Goal: Task Accomplishment & Management: Use online tool/utility

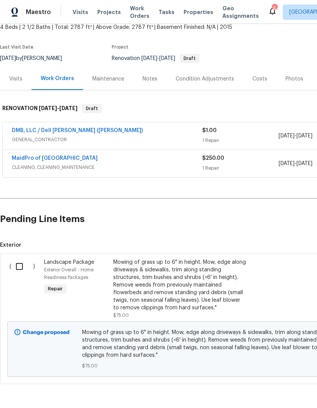
scroll to position [47, 0]
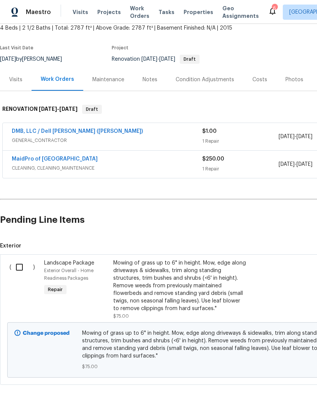
click at [26, 259] on input "checkbox" at bounding box center [22, 267] width 22 height 16
checkbox input "true"
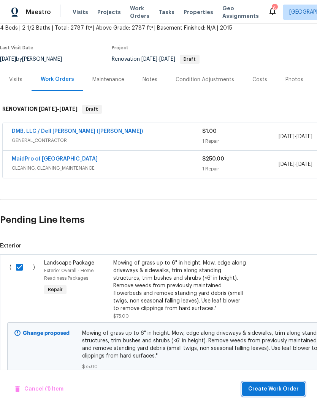
click at [277, 384] on button "Create Work Order" at bounding box center [273, 390] width 63 height 14
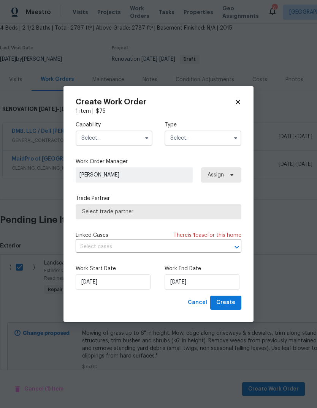
click at [134, 142] on input "text" at bounding box center [114, 138] width 77 height 15
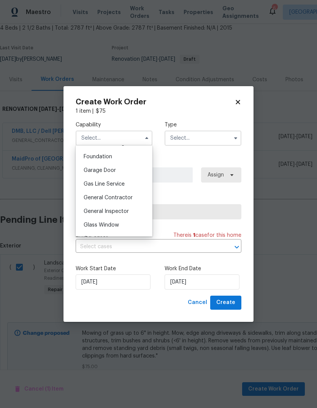
scroll to position [319, 0]
click at [133, 198] on div "General Contractor" at bounding box center [113, 199] width 73 height 14
type input "General Contractor"
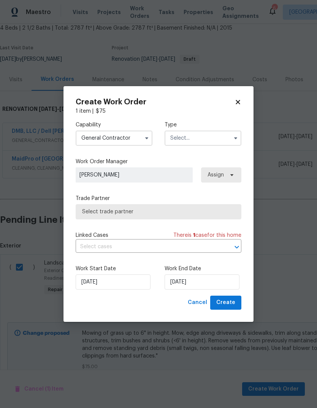
click at [223, 139] on input "text" at bounding box center [202, 138] width 77 height 15
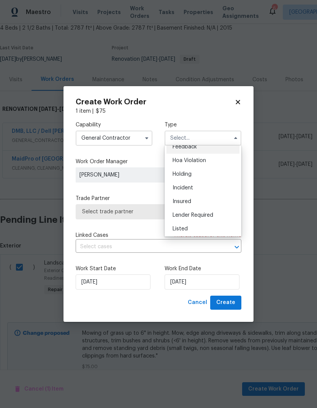
scroll to position [27, 0]
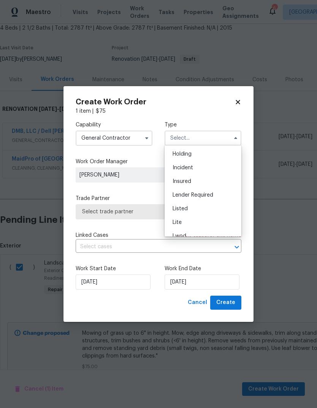
click at [207, 205] on div "Listed" at bounding box center [202, 209] width 73 height 14
type input "Listed"
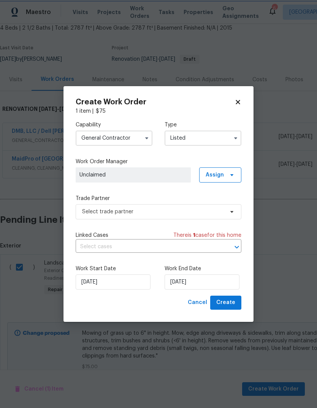
scroll to position [0, 0]
click at [235, 175] on span "Assign" at bounding box center [220, 175] width 42 height 15
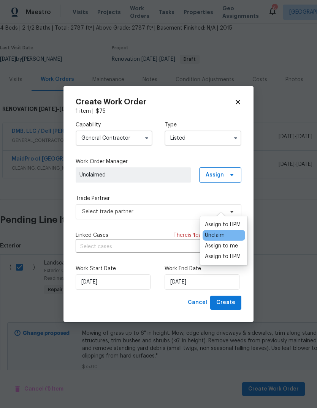
click at [235, 242] on div "Assign to me" at bounding box center [221, 246] width 33 height 8
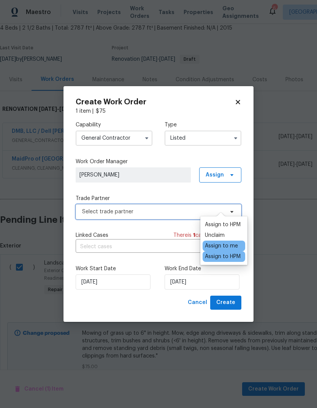
click at [180, 206] on span "Select trade partner" at bounding box center [159, 211] width 166 height 15
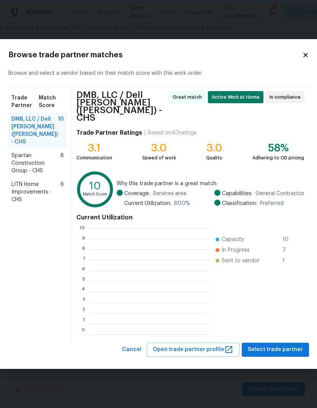
scroll to position [1, 1]
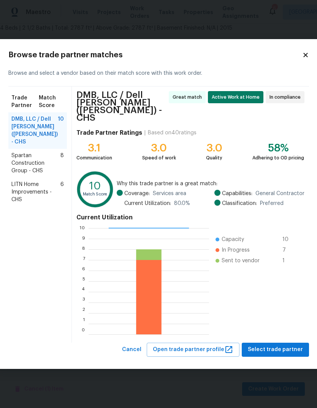
click at [303, 57] on icon at bounding box center [305, 55] width 4 height 4
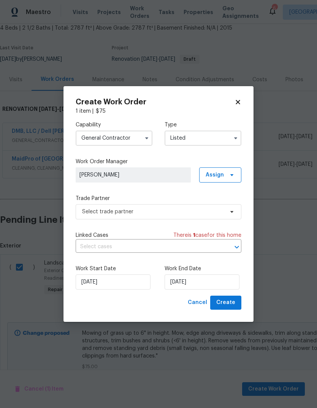
click at [231, 144] on input "Listed" at bounding box center [202, 138] width 77 height 15
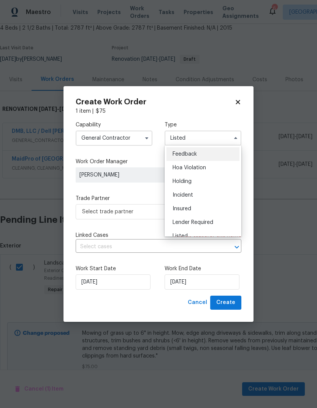
click at [137, 136] on input "General Contractor" at bounding box center [114, 138] width 77 height 15
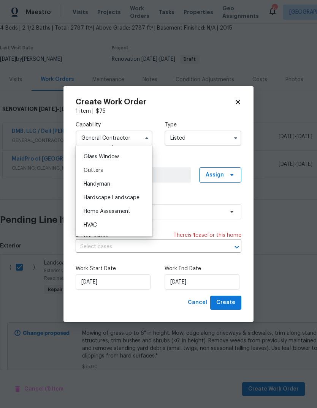
scroll to position [388, 0]
click at [126, 187] on div "Handyman" at bounding box center [113, 184] width 73 height 14
type input "Handyman"
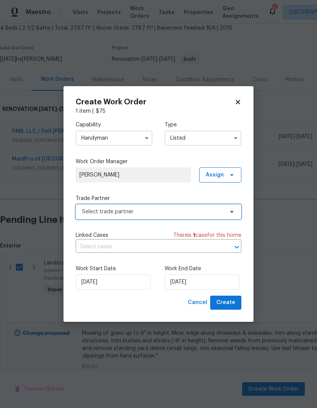
click at [230, 214] on icon at bounding box center [232, 212] width 6 height 6
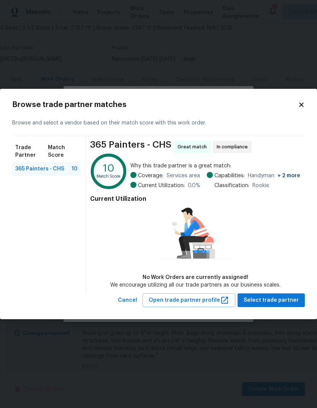
click at [304, 108] on icon at bounding box center [301, 104] width 7 height 7
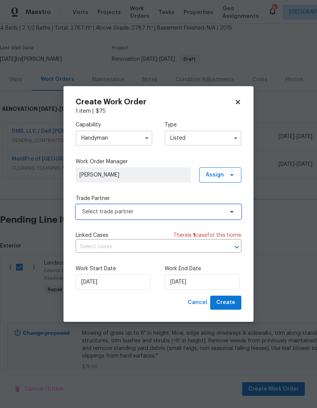
scroll to position [0, 0]
